Goal: Task Accomplishment & Management: Use online tool/utility

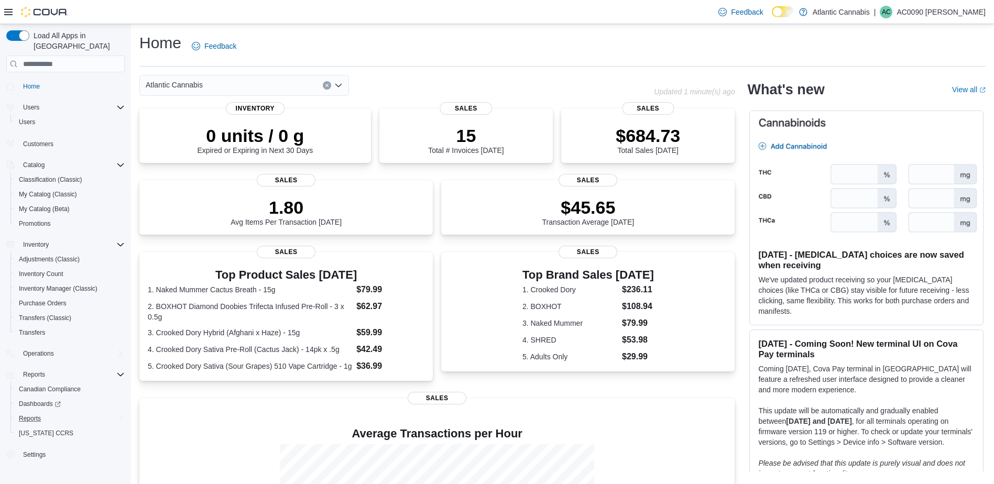
click at [92, 412] on div "Reports" at bounding box center [70, 418] width 110 height 13
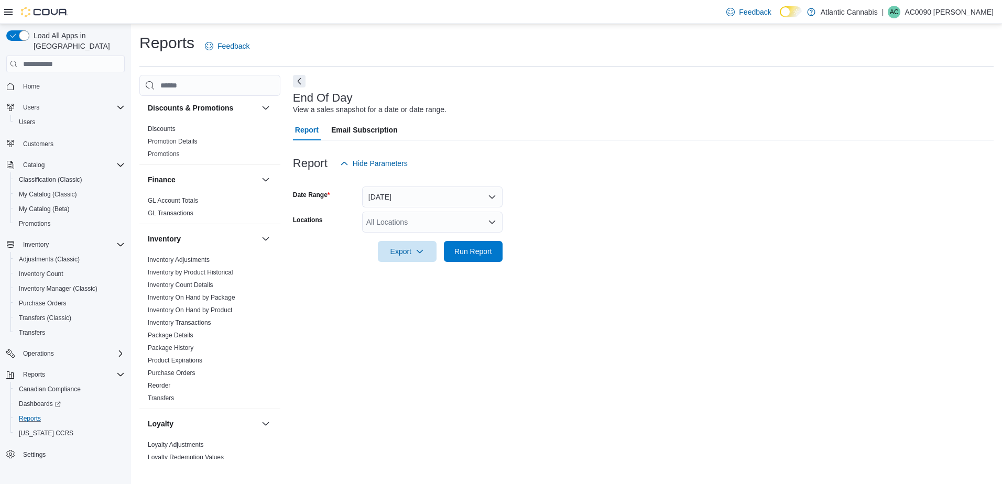
scroll to position [157, 0]
click at [471, 205] on button "[DATE]" at bounding box center [432, 196] width 140 height 21
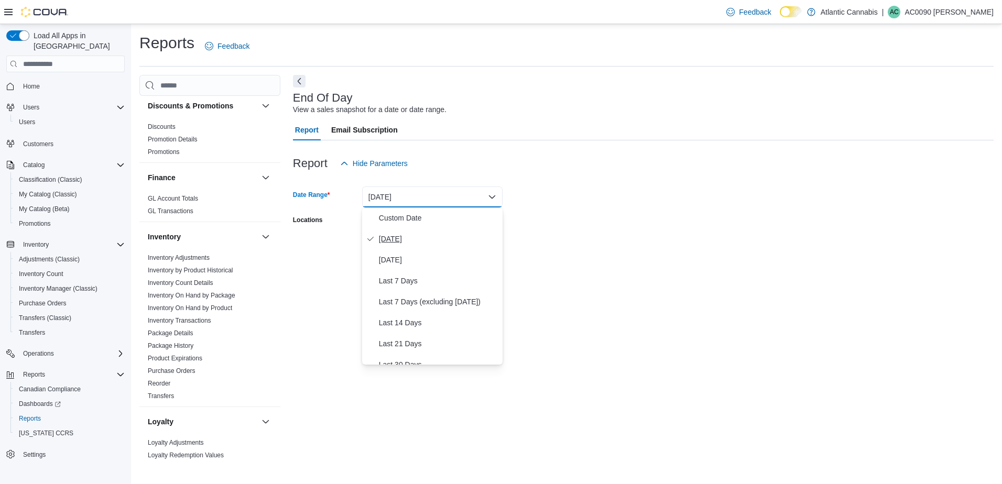
click at [463, 248] on button "[DATE]" at bounding box center [432, 238] width 140 height 21
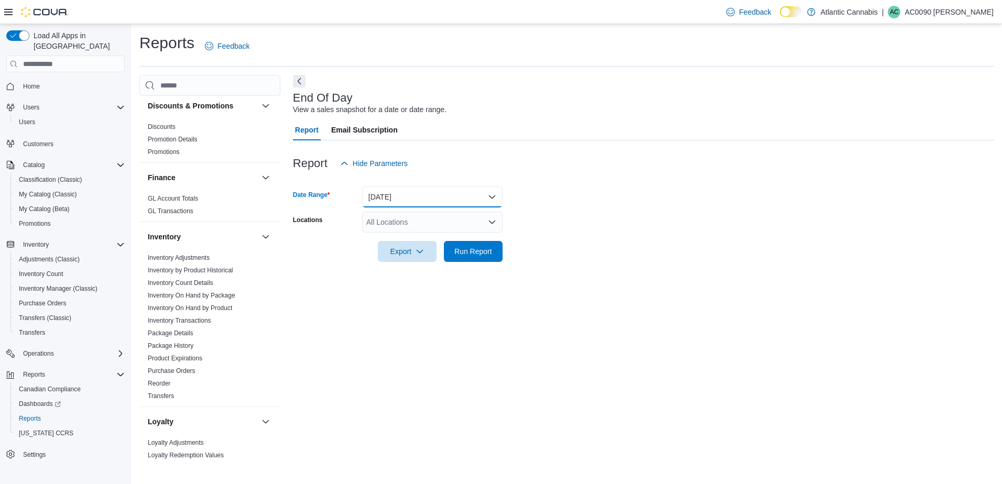
click at [446, 198] on button "[DATE]" at bounding box center [432, 196] width 140 height 21
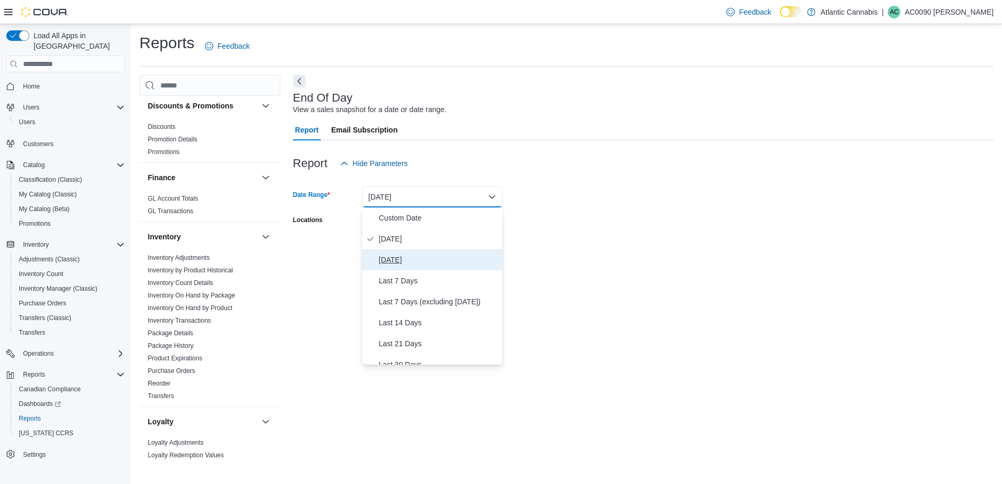
click at [421, 265] on span "[DATE]" at bounding box center [438, 260] width 119 height 13
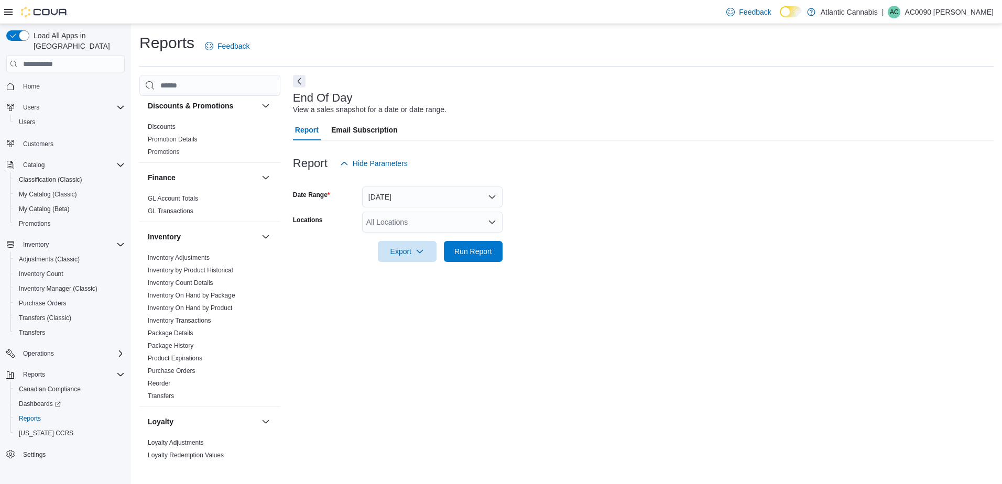
click at [431, 212] on div "All Locations" at bounding box center [432, 222] width 140 height 21
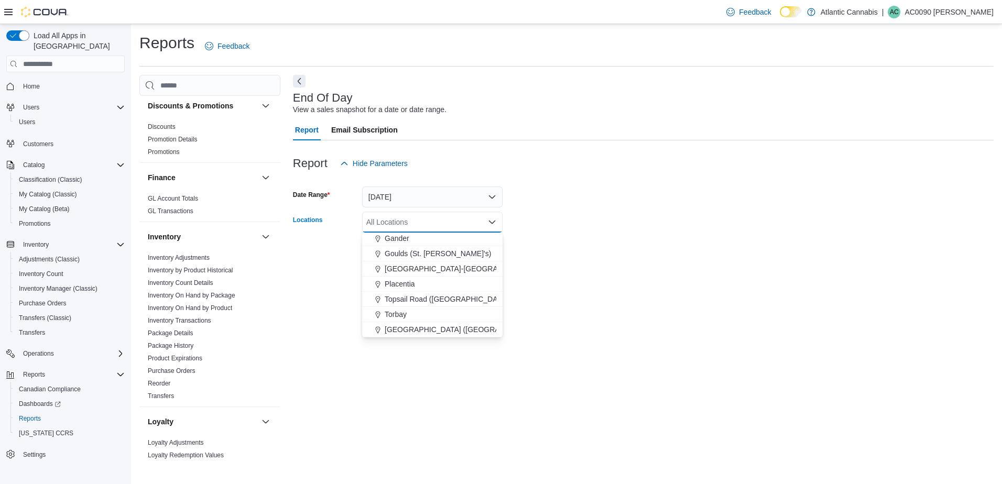
click at [408, 310] on div "Torbay" at bounding box center [432, 314] width 128 height 10
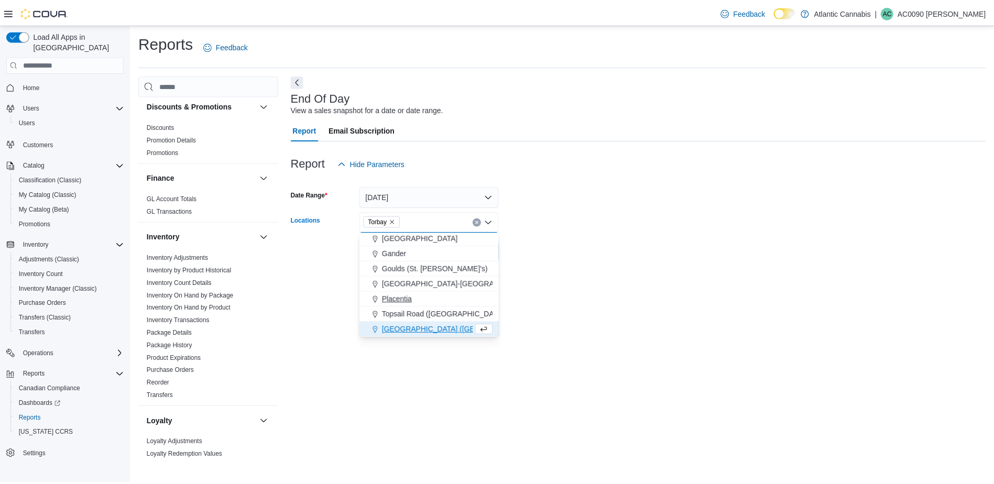
scroll to position [47, 0]
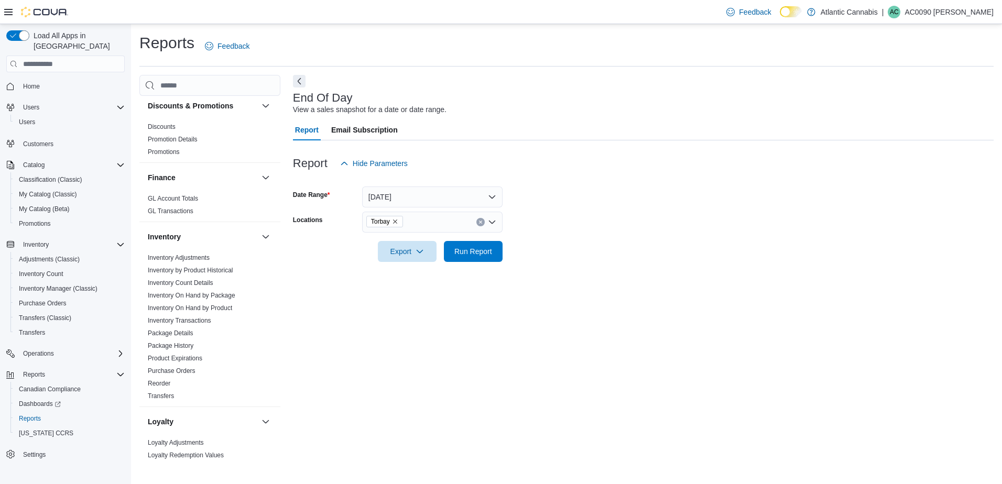
drag, startPoint x: 608, startPoint y: 184, endPoint x: 585, endPoint y: 193, distance: 24.7
click at [585, 193] on form "Date Range [DATE] Locations Torbay Export Run Report" at bounding box center [643, 218] width 700 height 88
click at [468, 254] on span "Run Report" at bounding box center [473, 251] width 38 height 10
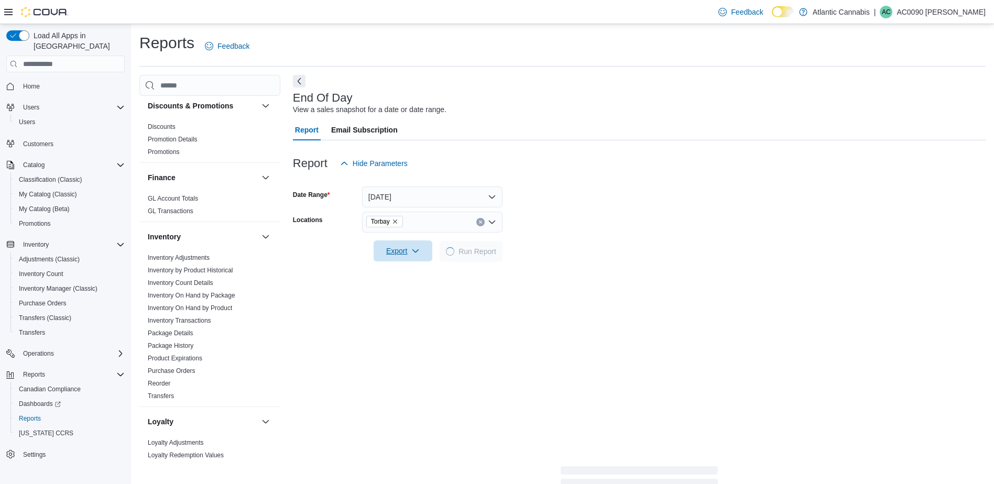
click at [413, 254] on icon "button" at bounding box center [415, 251] width 8 height 8
click at [415, 292] on span "Export to Pdf" at bounding box center [404, 293] width 47 height 8
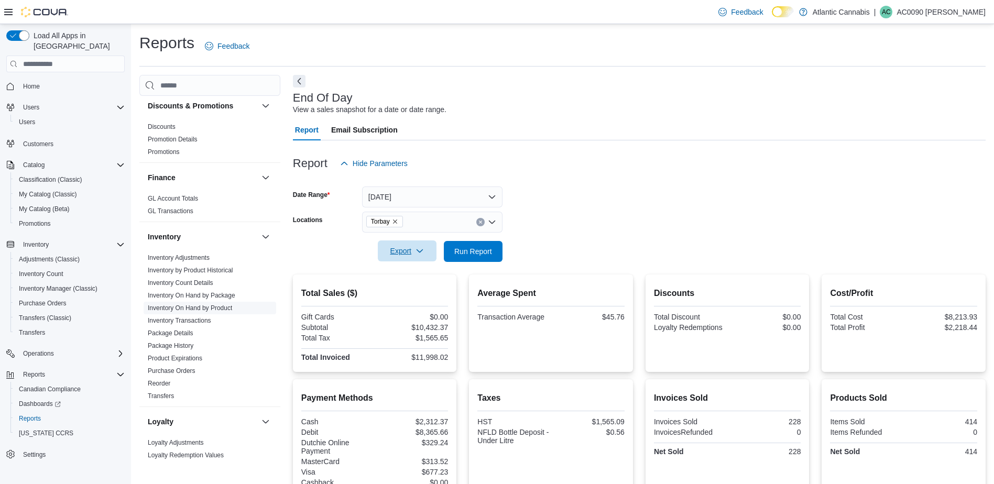
click at [230, 310] on link "Inventory On Hand by Product" at bounding box center [190, 307] width 84 height 7
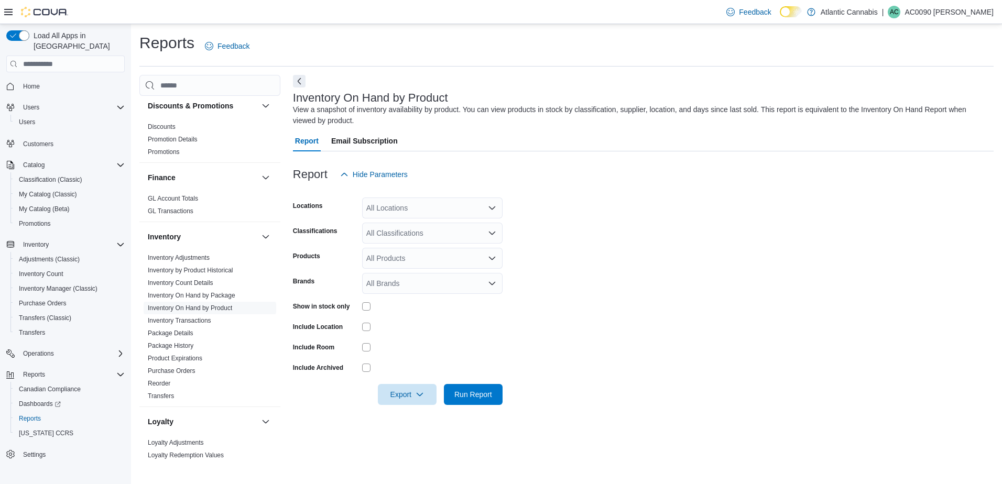
click at [418, 204] on div "All Locations" at bounding box center [432, 207] width 140 height 21
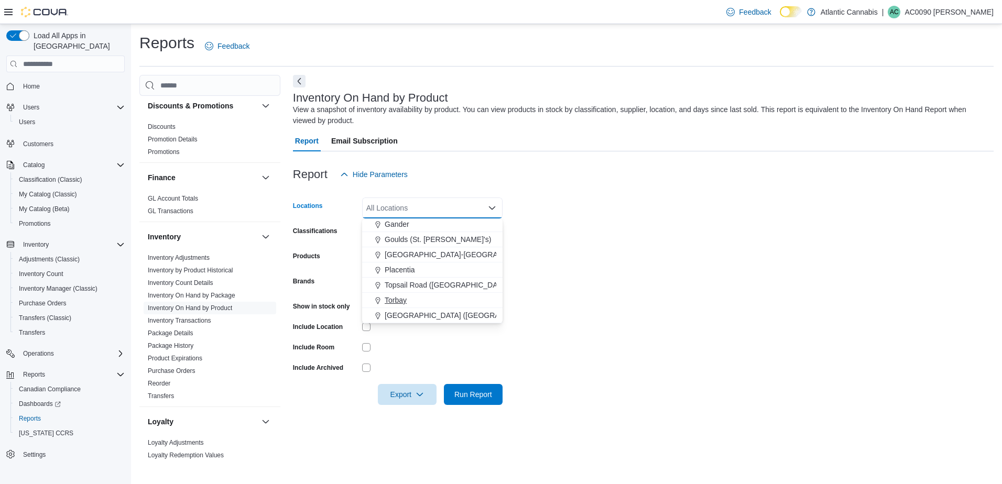
click at [409, 302] on div "Torbay" at bounding box center [432, 300] width 128 height 10
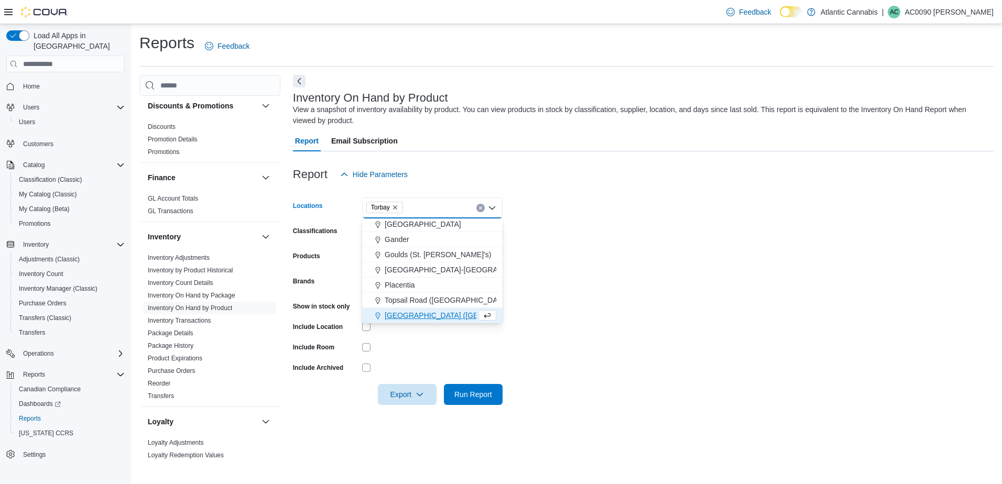
click at [525, 168] on div "Report Hide Parameters" at bounding box center [643, 174] width 700 height 21
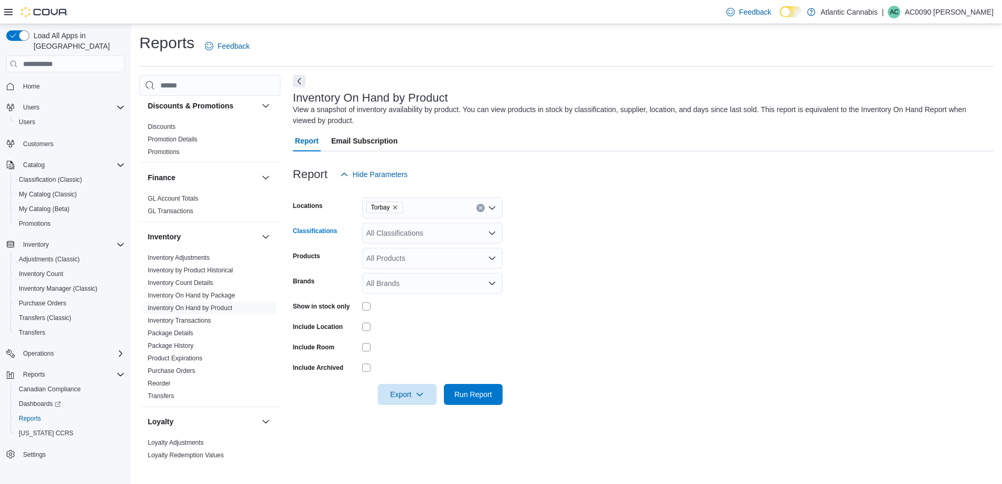
click at [426, 241] on div "All Classifications" at bounding box center [432, 233] width 140 height 21
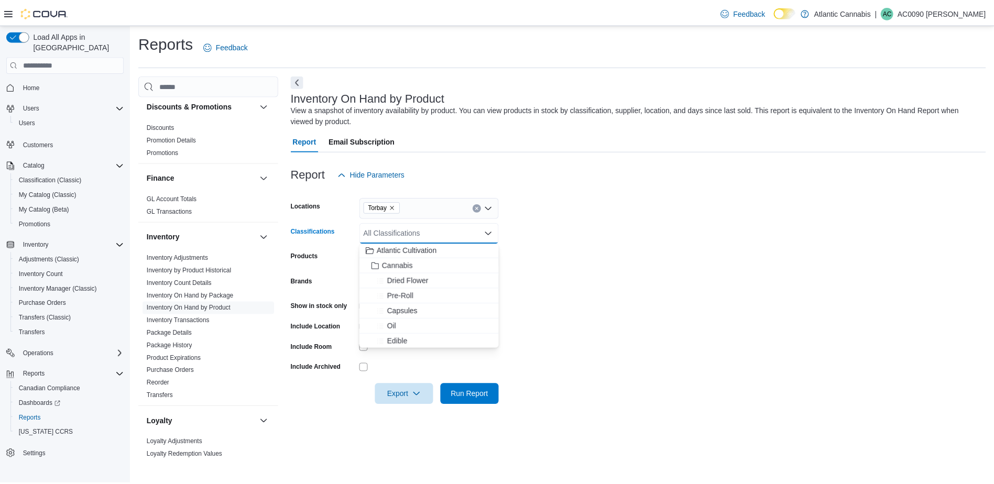
scroll to position [0, 0]
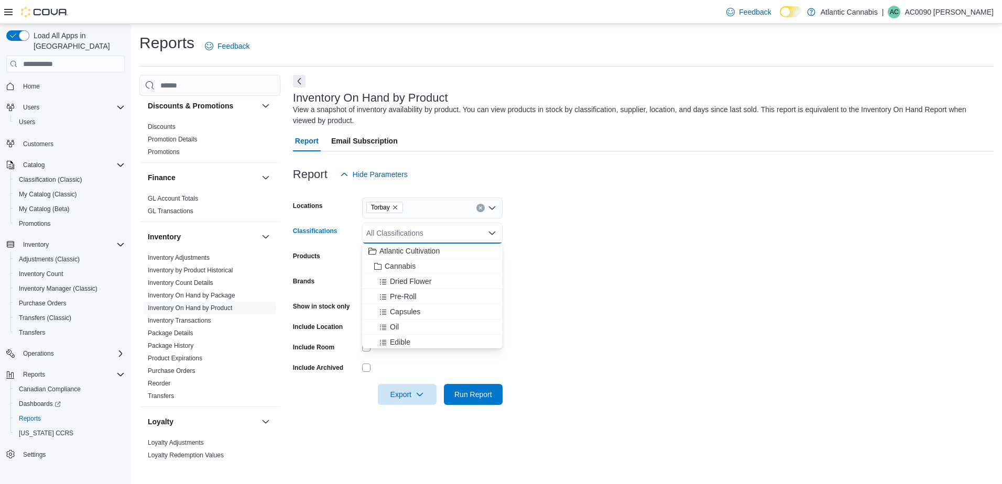
click at [432, 274] on button "Dried Flower" at bounding box center [432, 281] width 140 height 15
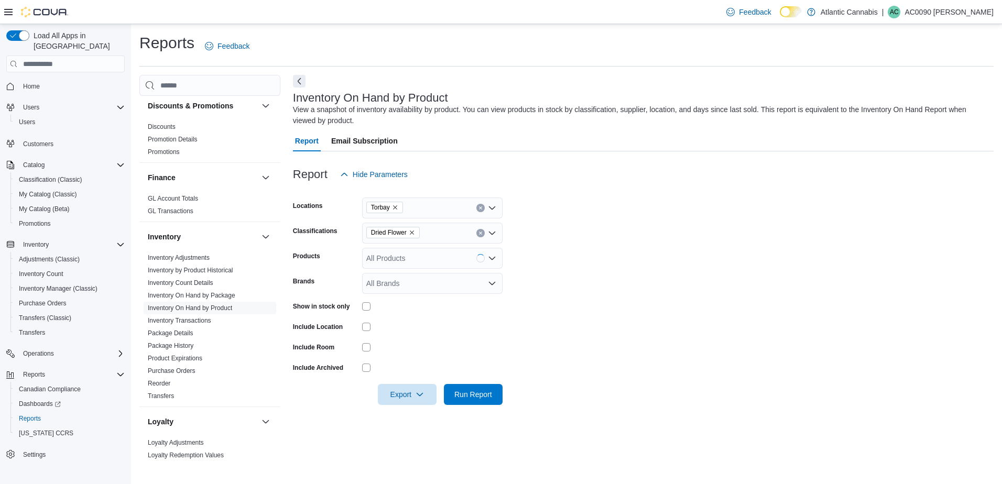
click at [546, 234] on form "Locations Torbay Classifications Dried Flower Products All Products Brands All …" at bounding box center [643, 295] width 700 height 220
click at [366, 302] on div at bounding box center [432, 306] width 140 height 16
click at [457, 394] on span "Run Report" at bounding box center [473, 394] width 38 height 10
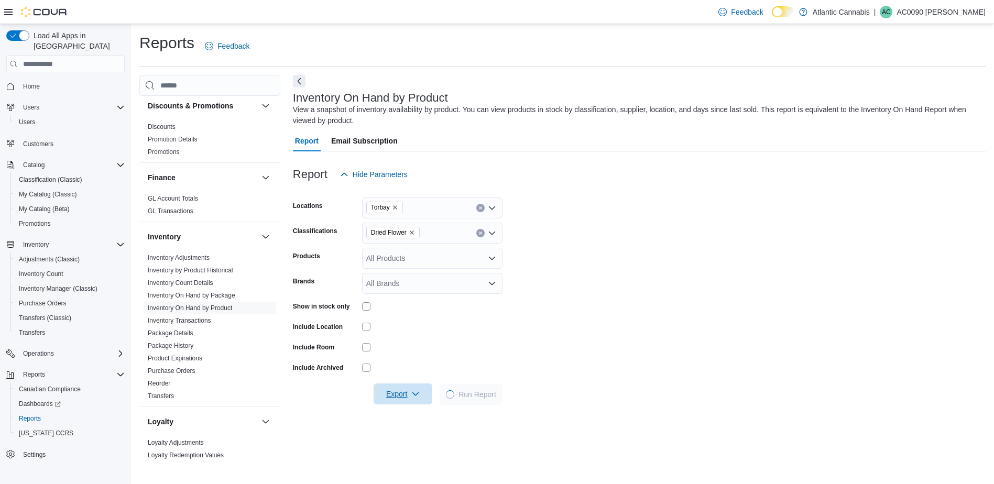
click at [403, 398] on span "Export" at bounding box center [403, 393] width 46 height 21
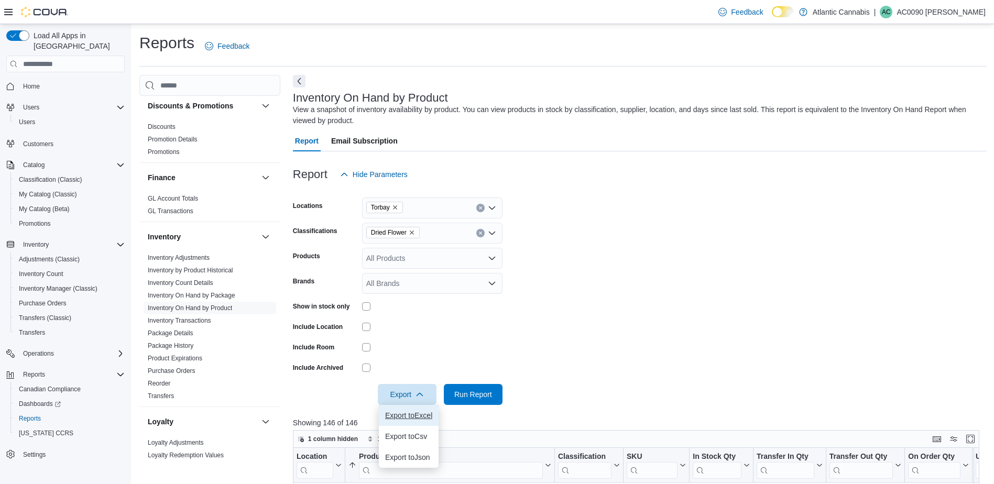
click at [409, 417] on span "Export to Excel" at bounding box center [408, 415] width 47 height 8
